Goal: Task Accomplishment & Management: Complete application form

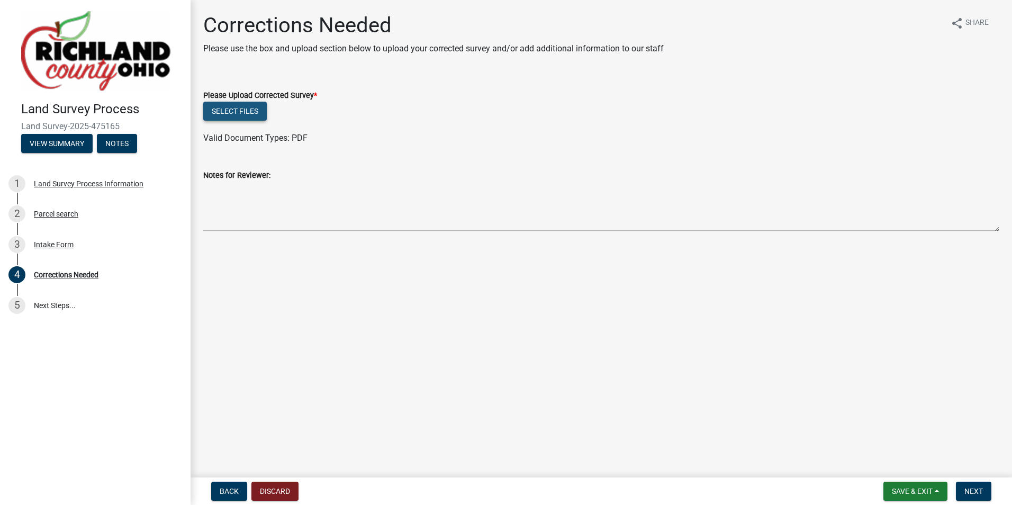
click at [248, 119] on button "Select files" at bounding box center [235, 111] width 64 height 19
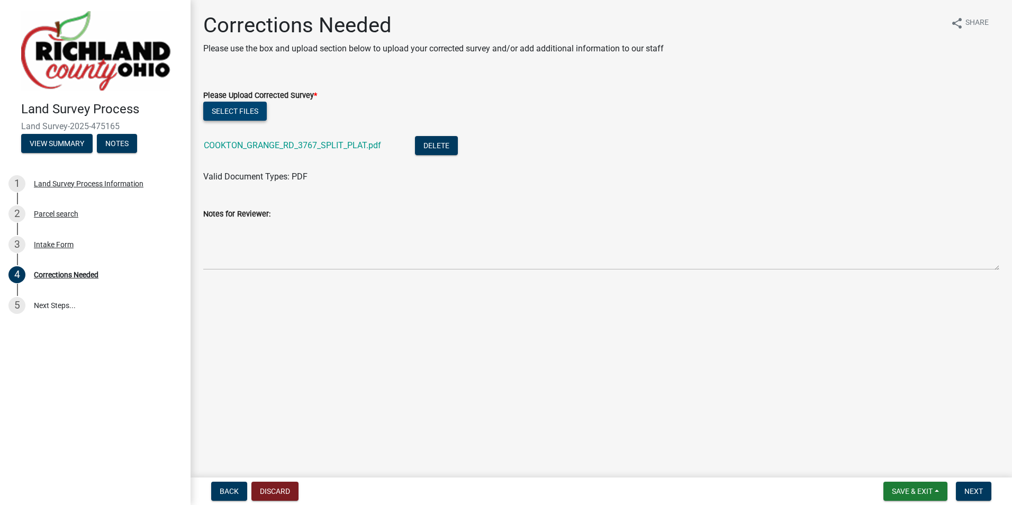
click at [232, 111] on button "Select files" at bounding box center [235, 111] width 64 height 19
click at [240, 113] on button "Select files" at bounding box center [235, 111] width 64 height 19
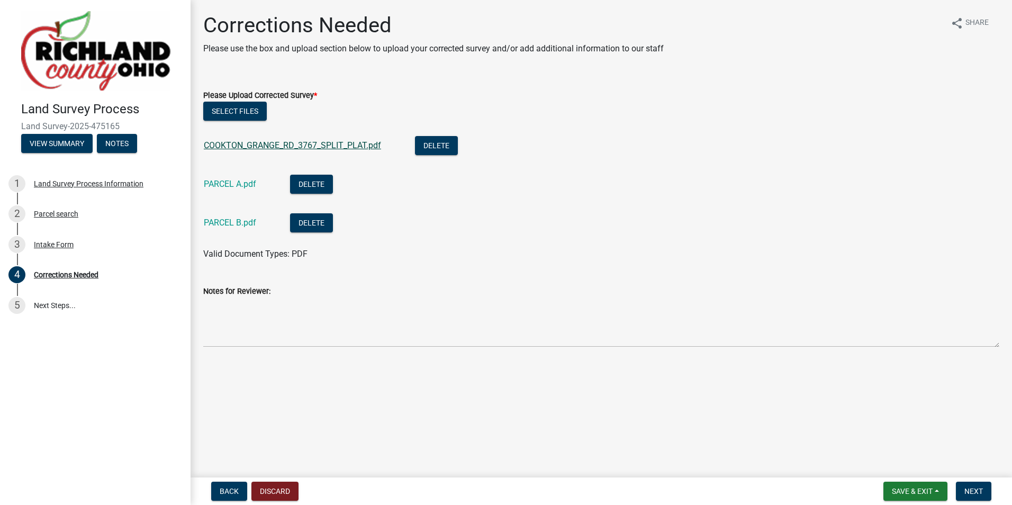
click at [333, 143] on link "COOKTON_GRANGE_RD_3767_SPLIT_PLAT.pdf" at bounding box center [292, 145] width 177 height 10
click at [969, 485] on button "Next" at bounding box center [973, 491] width 35 height 19
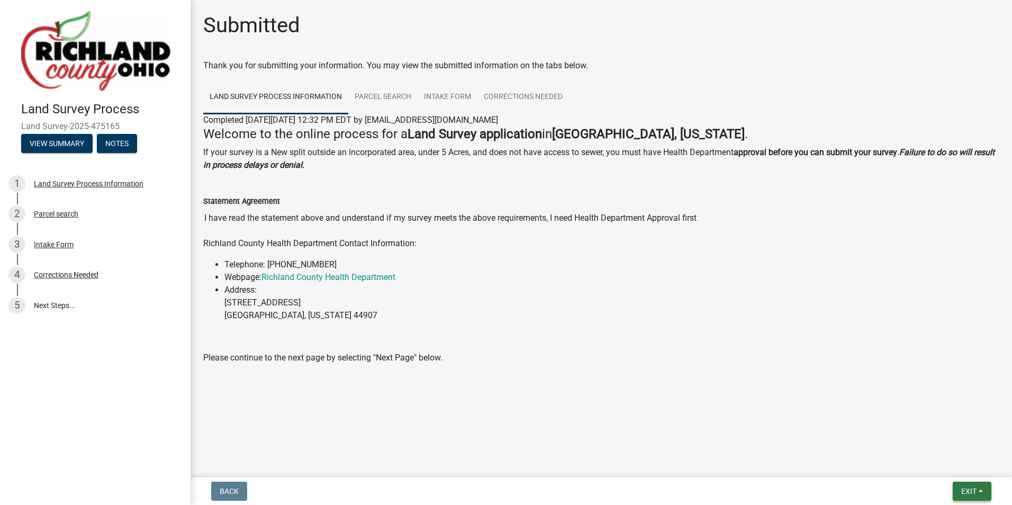
click at [964, 492] on span "Exit" at bounding box center [968, 491] width 15 height 8
click at [935, 465] on button "Save & Exit" at bounding box center [948, 463] width 85 height 25
